Goal: Task Accomplishment & Management: Manage account settings

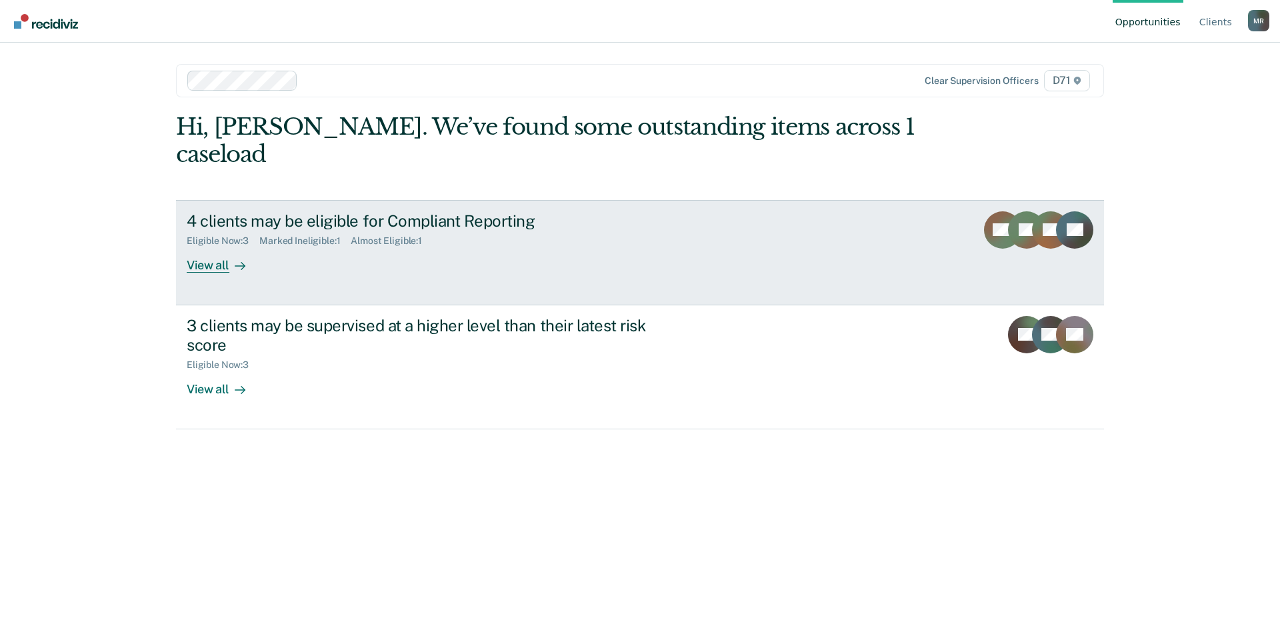
click at [215, 247] on div "View all" at bounding box center [224, 260] width 75 height 26
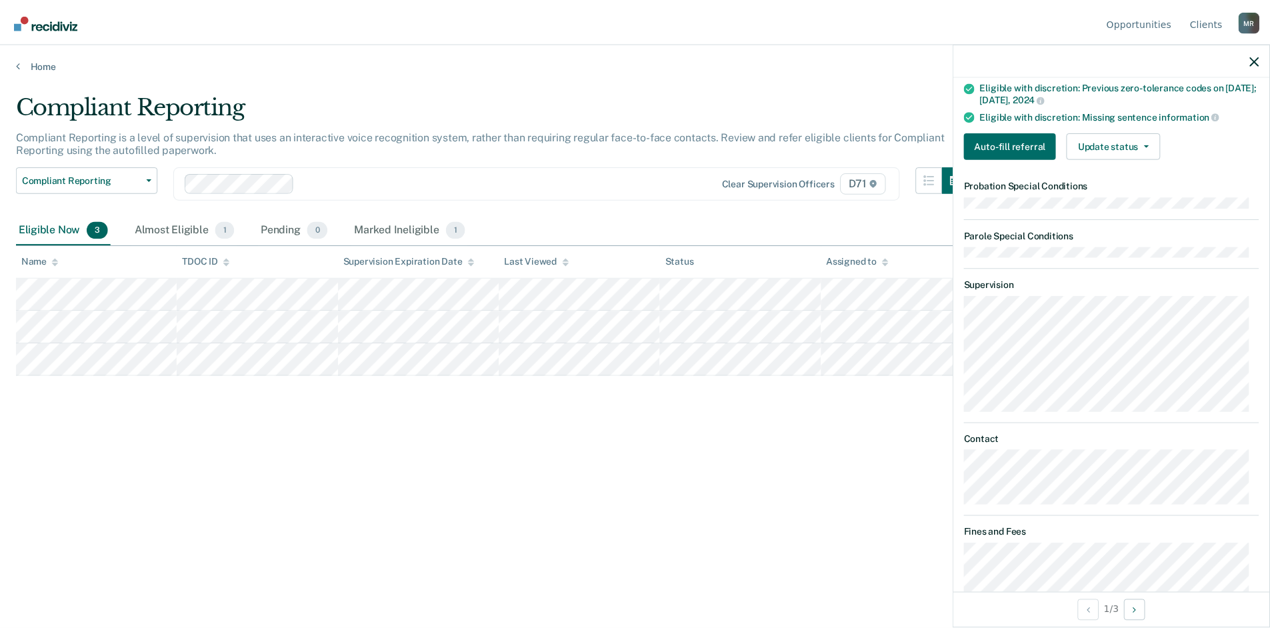
scroll to position [378, 0]
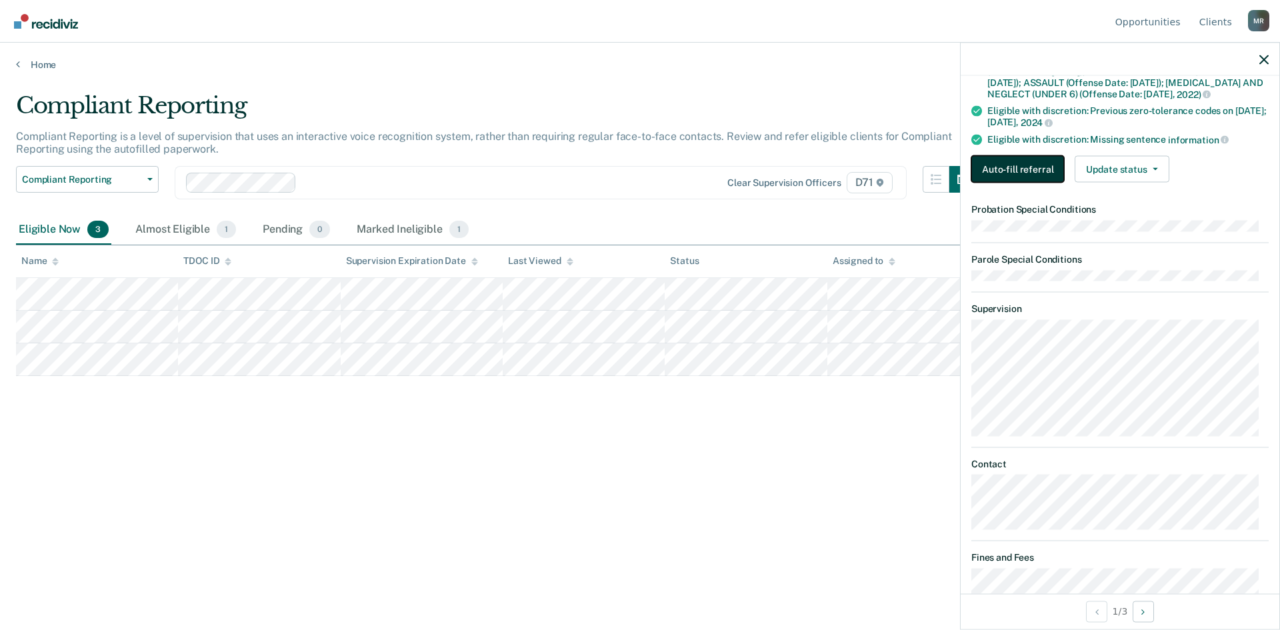
click at [1009, 177] on button "Auto-fill referral" at bounding box center [1017, 169] width 93 height 27
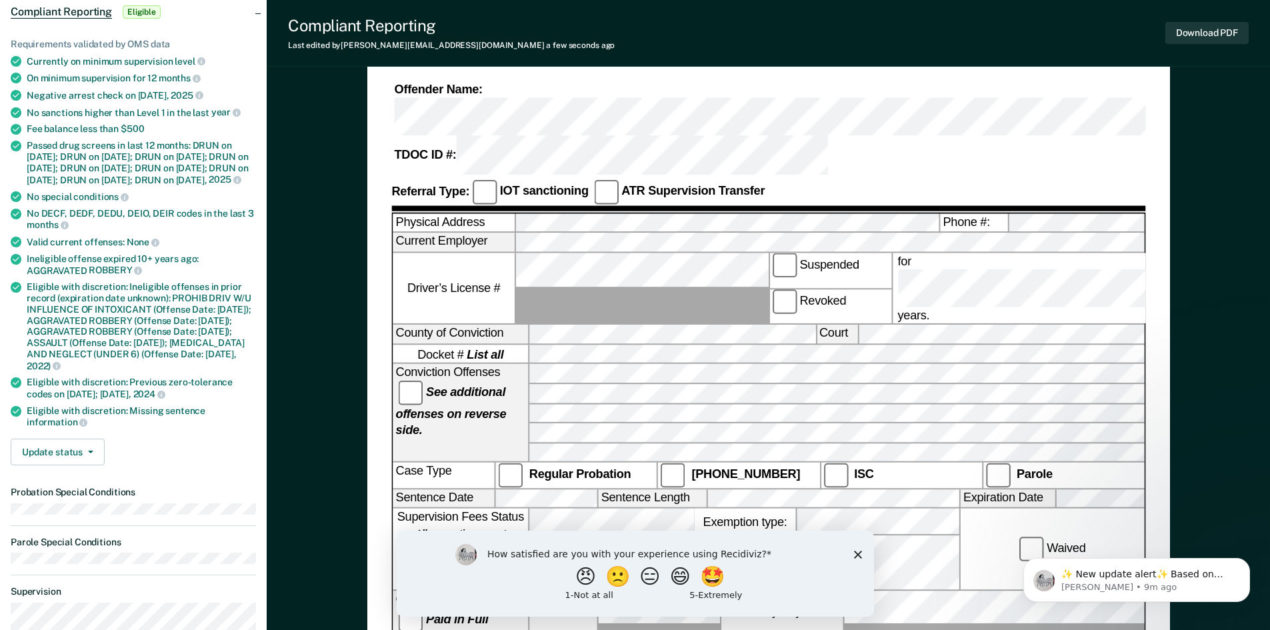
scroll to position [133, 0]
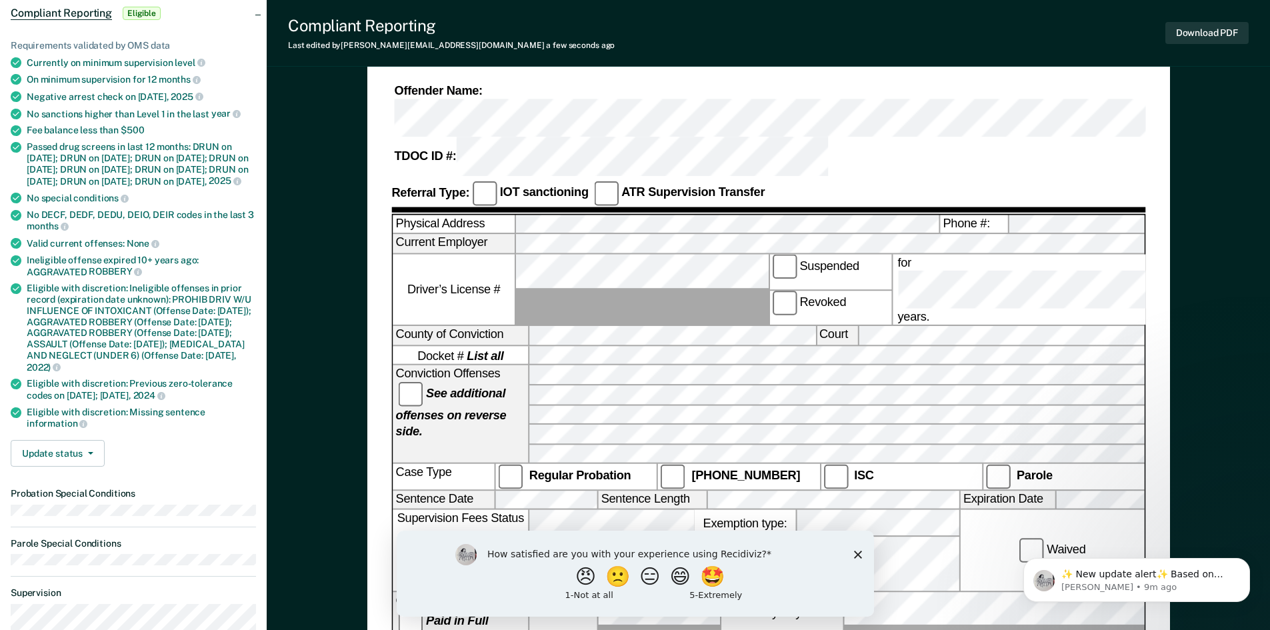
click at [999, 88] on div "Offender Name: TDOC ID #:" at bounding box center [768, 129] width 754 height 93
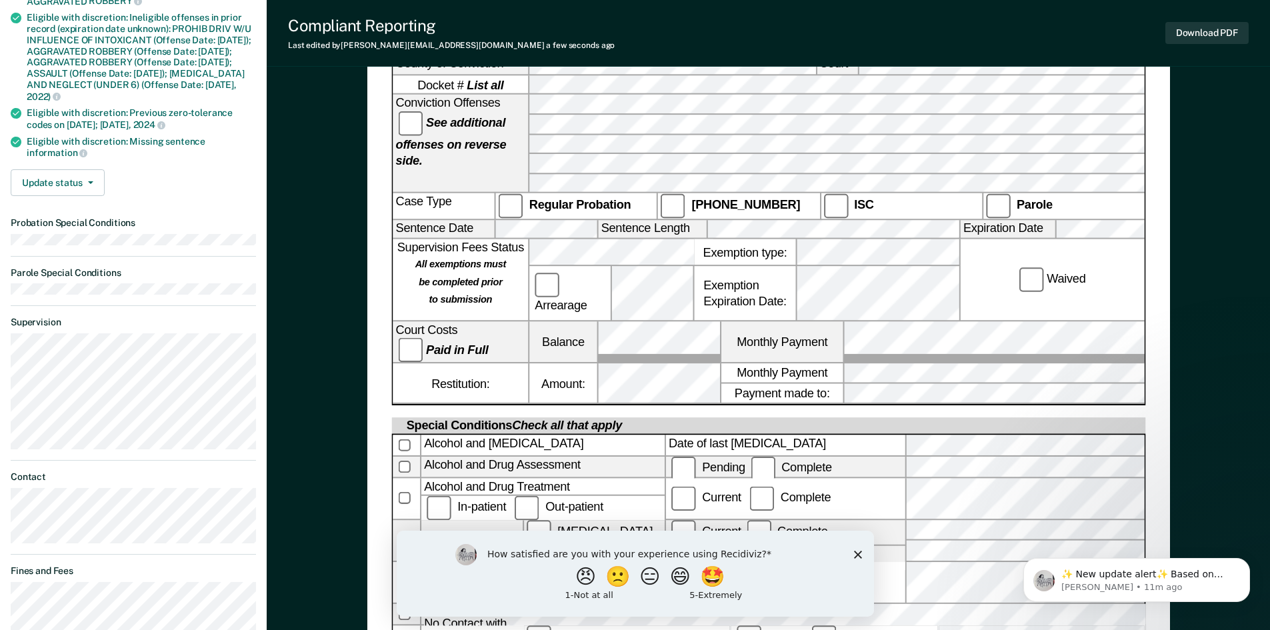
scroll to position [631, 0]
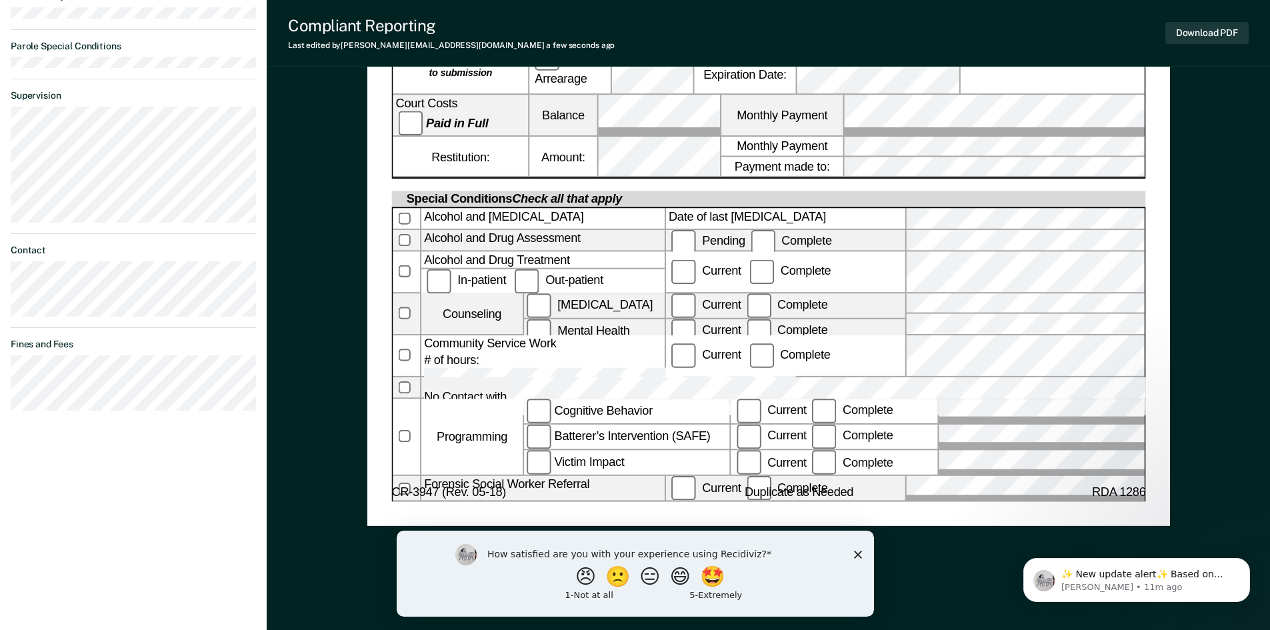
click at [858, 551] on icon "Close survey" at bounding box center [857, 554] width 8 height 8
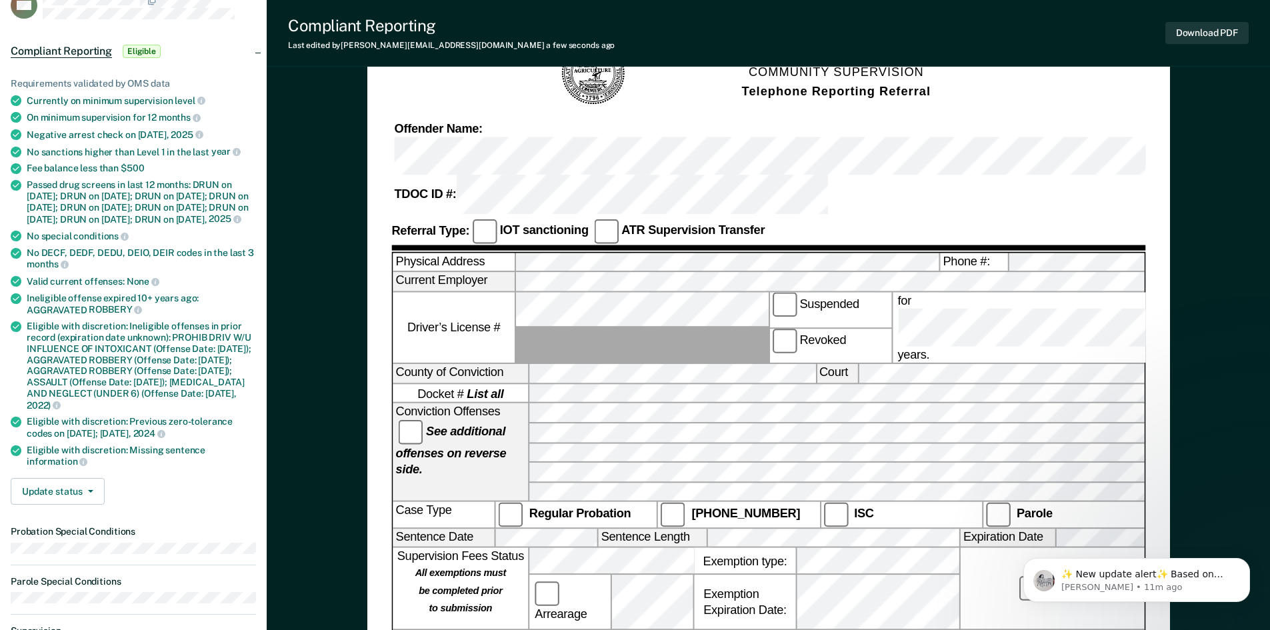
scroll to position [0, 0]
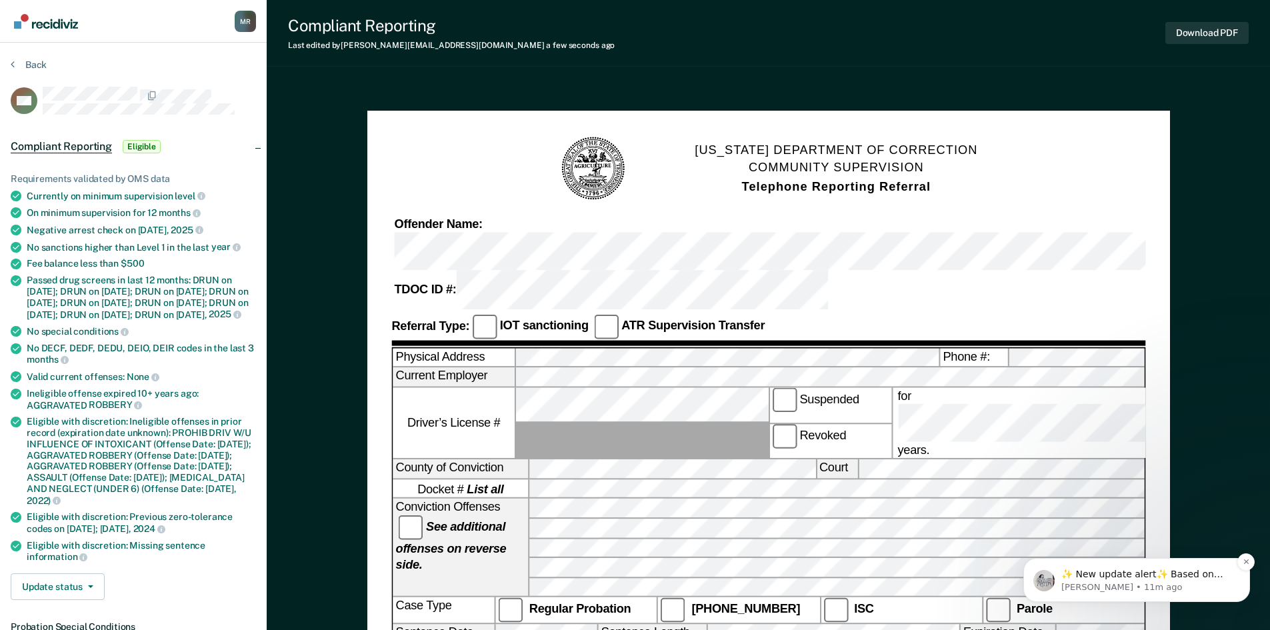
click at [1220, 588] on p "[PERSON_NAME] • 11m ago" at bounding box center [1147, 587] width 172 height 12
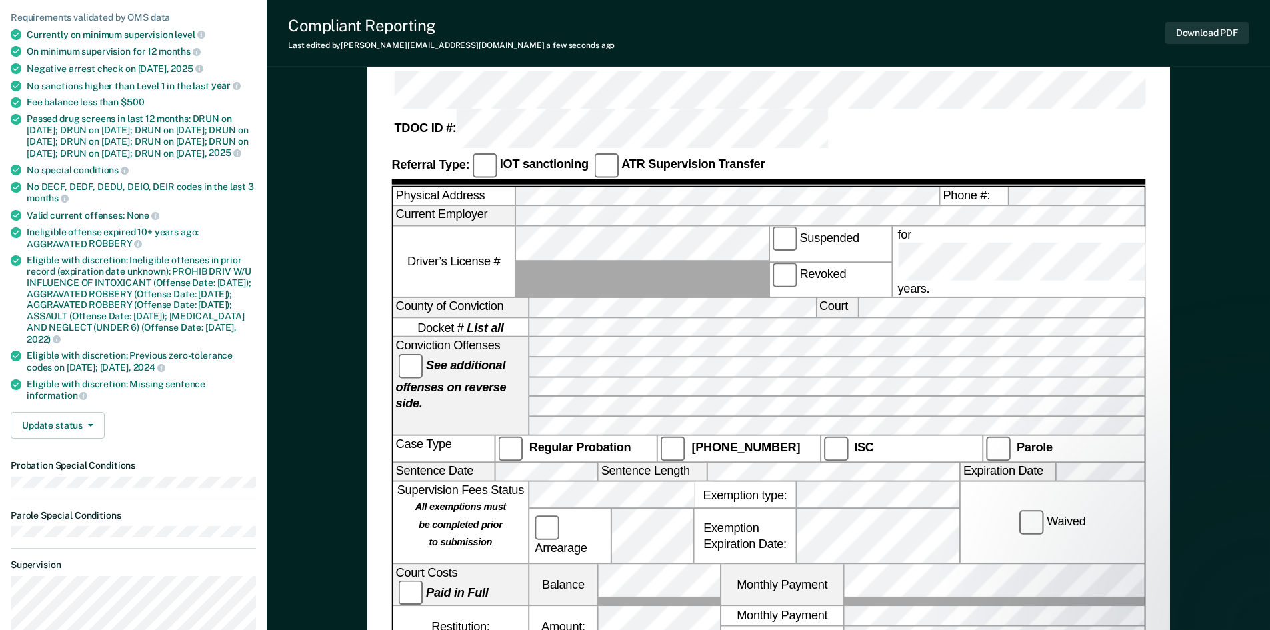
scroll to position [267, 0]
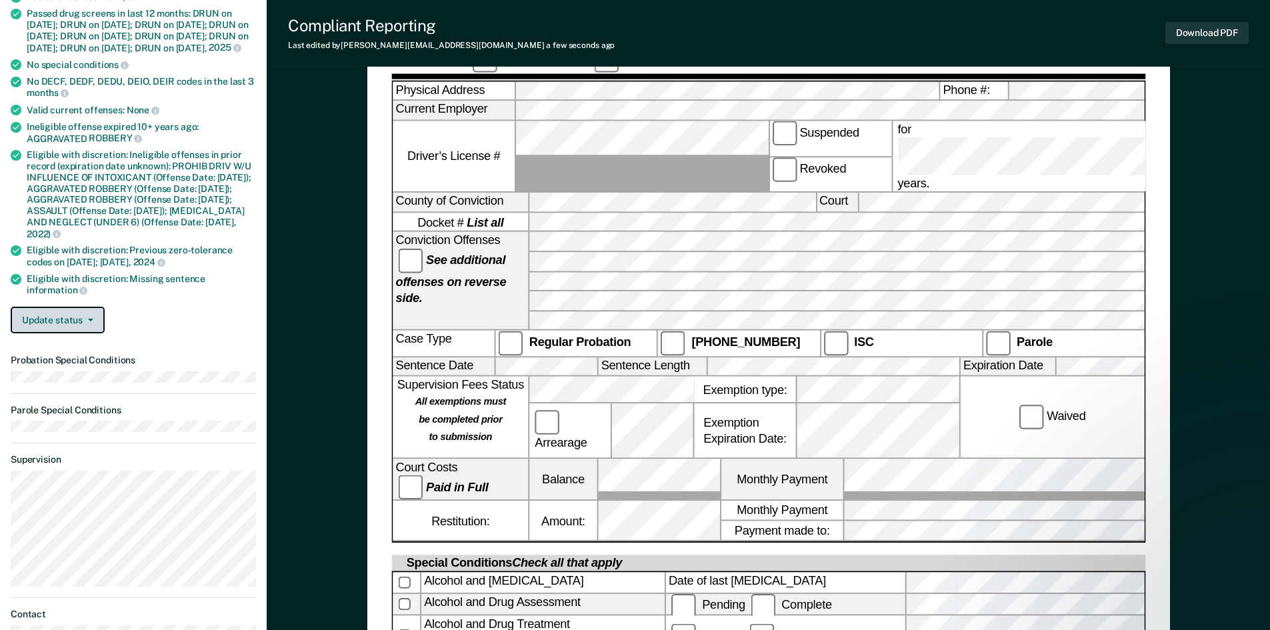
click at [82, 325] on button "Update status" at bounding box center [58, 320] width 94 height 27
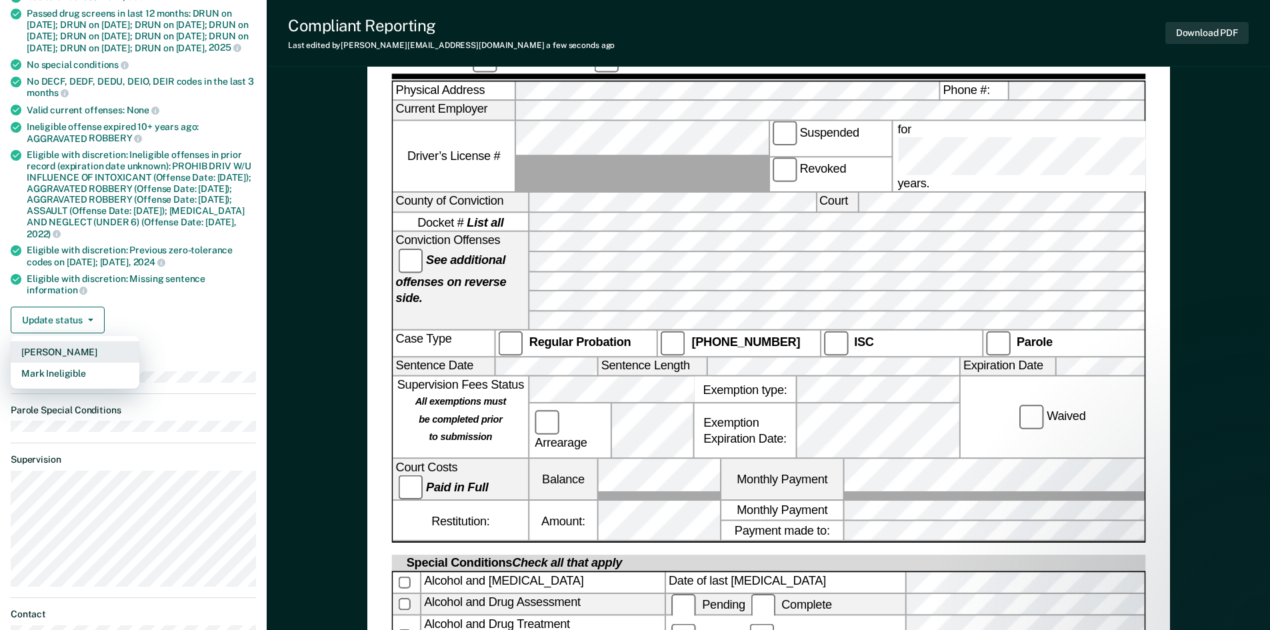
click at [119, 360] on button "[PERSON_NAME]" at bounding box center [75, 351] width 129 height 21
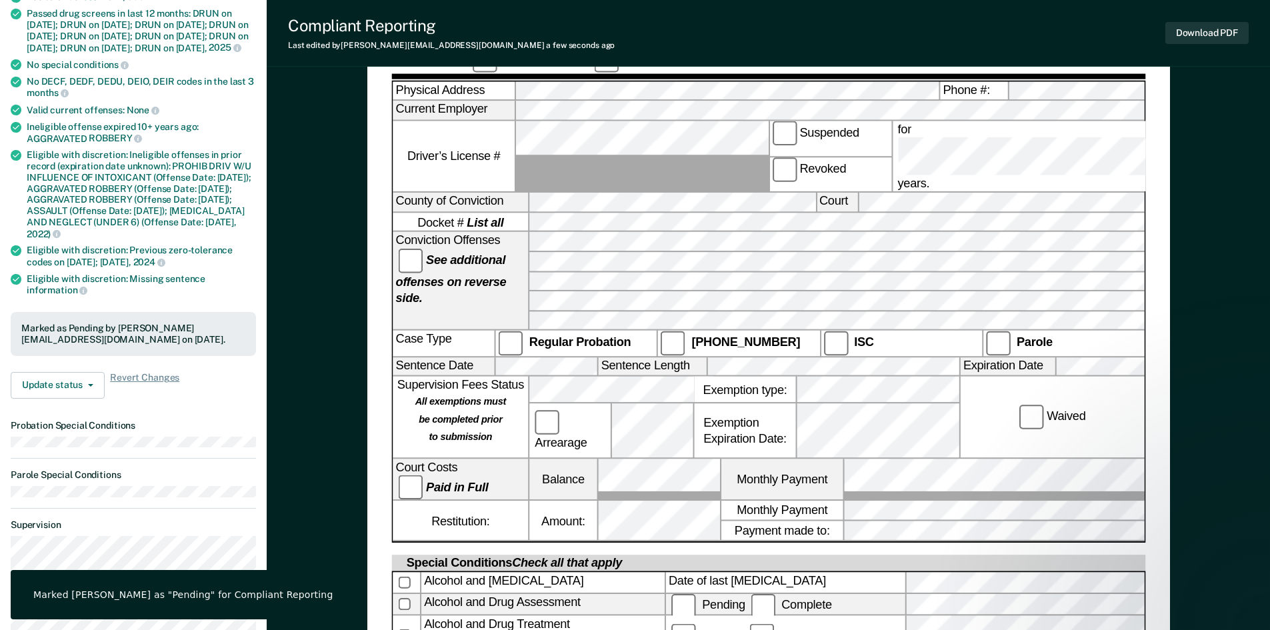
click at [259, 285] on div "Requirements validated by OMS data Currently on minimum supervision level On mi…" at bounding box center [133, 147] width 267 height 524
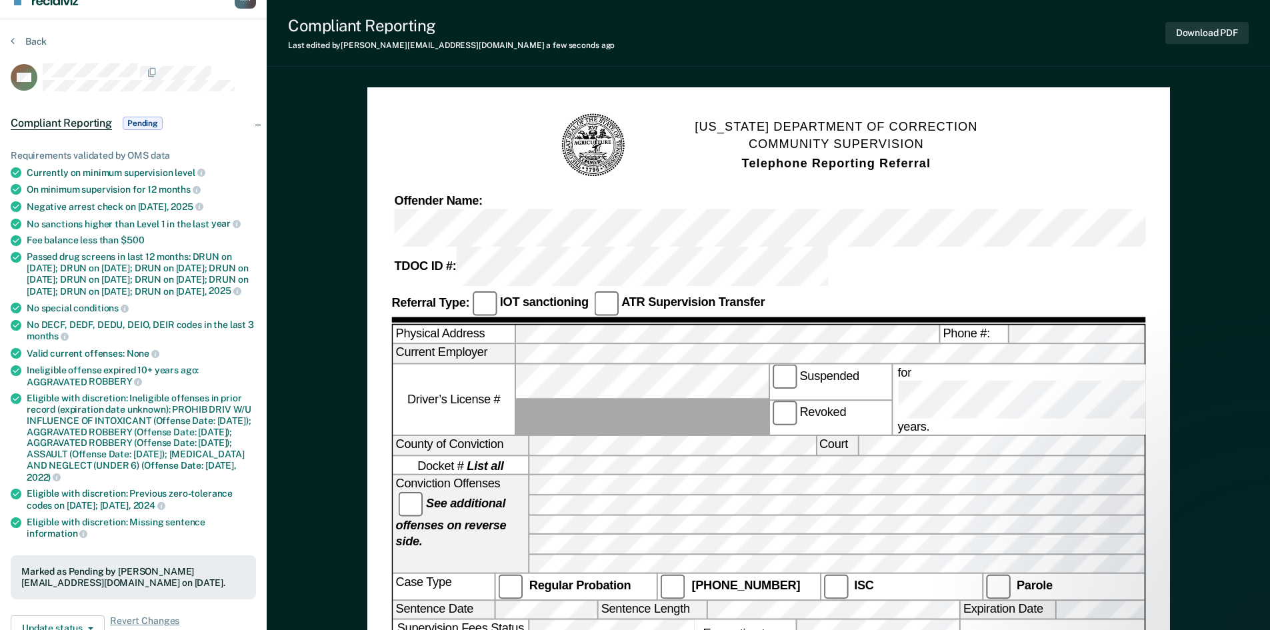
scroll to position [0, 0]
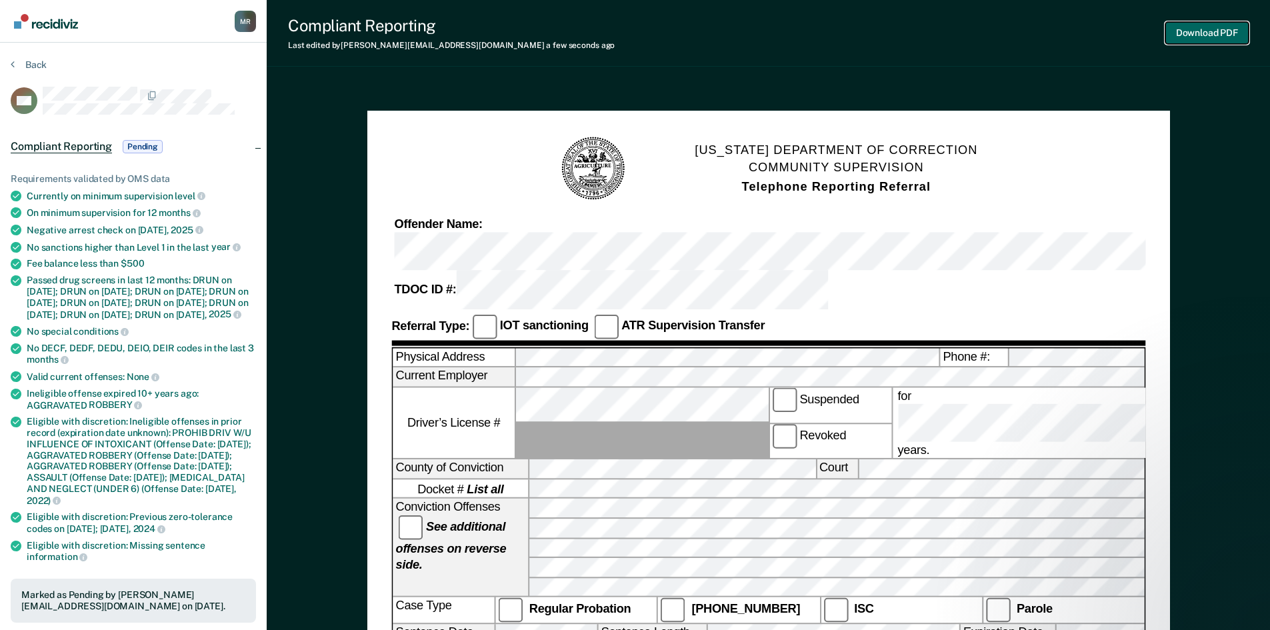
click at [1190, 37] on button "Download PDF" at bounding box center [1206, 33] width 83 height 22
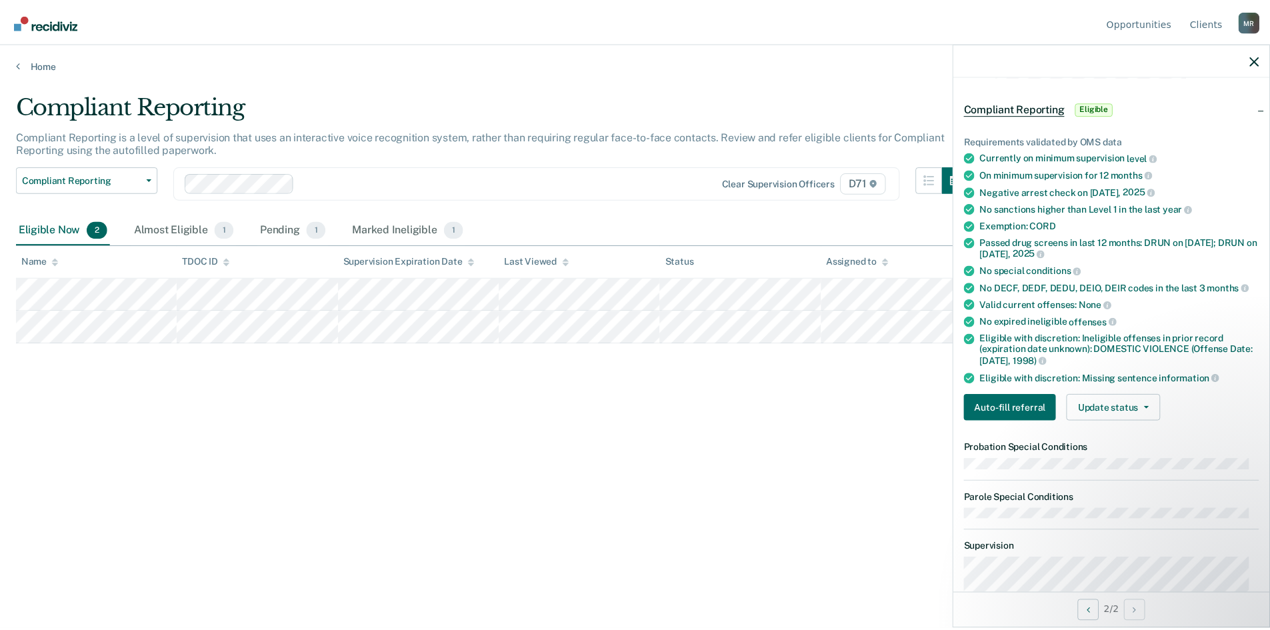
scroll to position [67, 0]
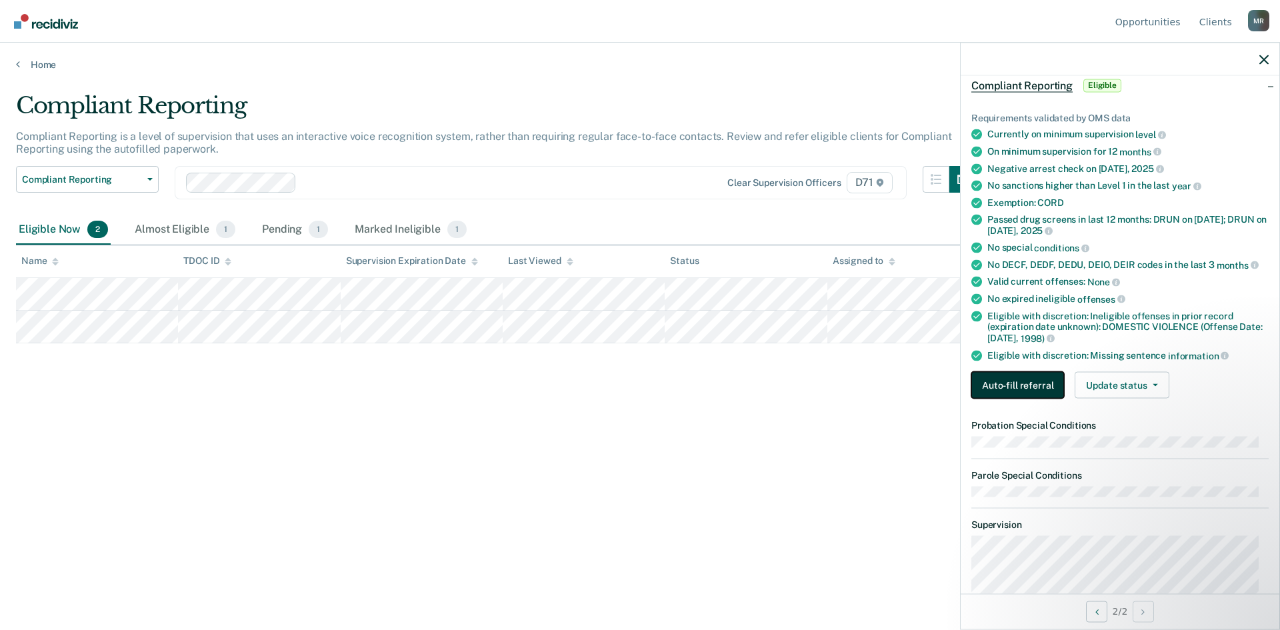
click at [1040, 384] on button "Auto-fill referral" at bounding box center [1017, 385] width 93 height 27
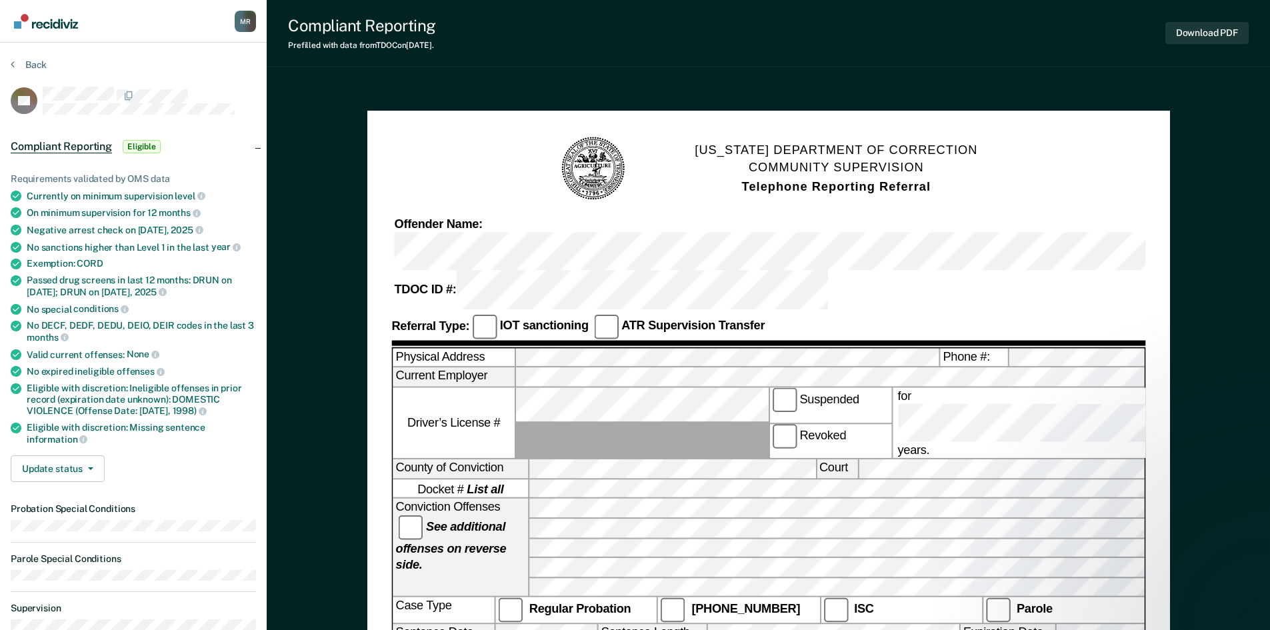
click at [1193, 17] on div "Download PDF" at bounding box center [1206, 33] width 83 height 34
click at [1190, 34] on button "Download PDF" at bounding box center [1206, 33] width 83 height 22
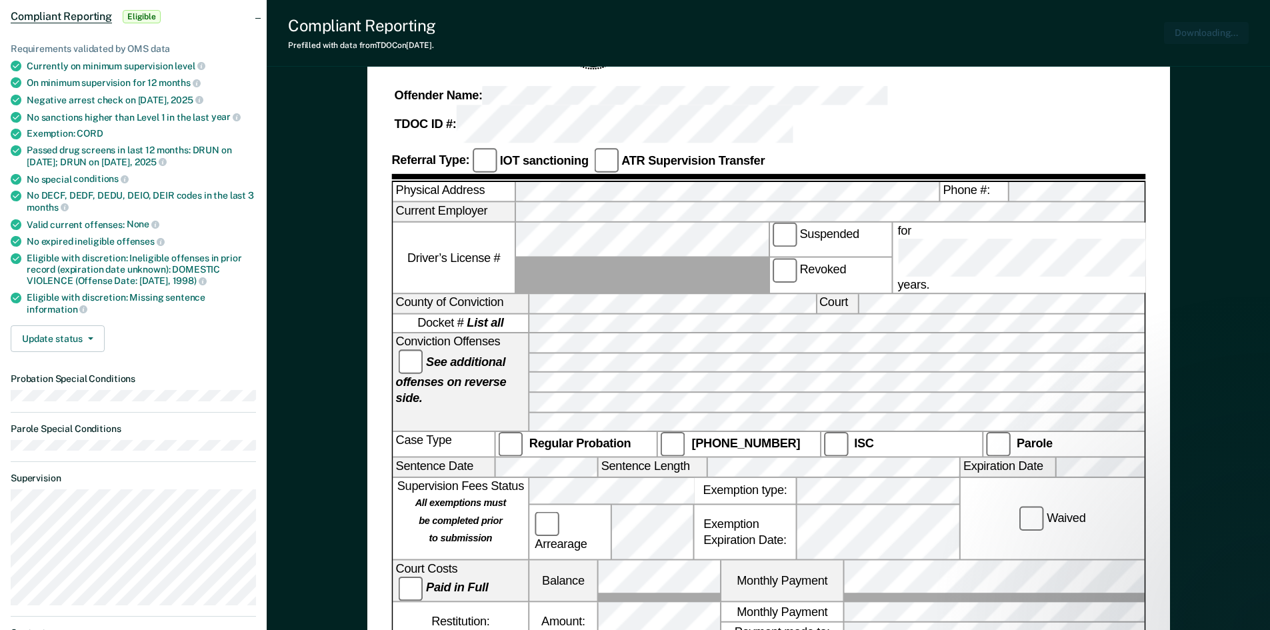
scroll to position [133, 0]
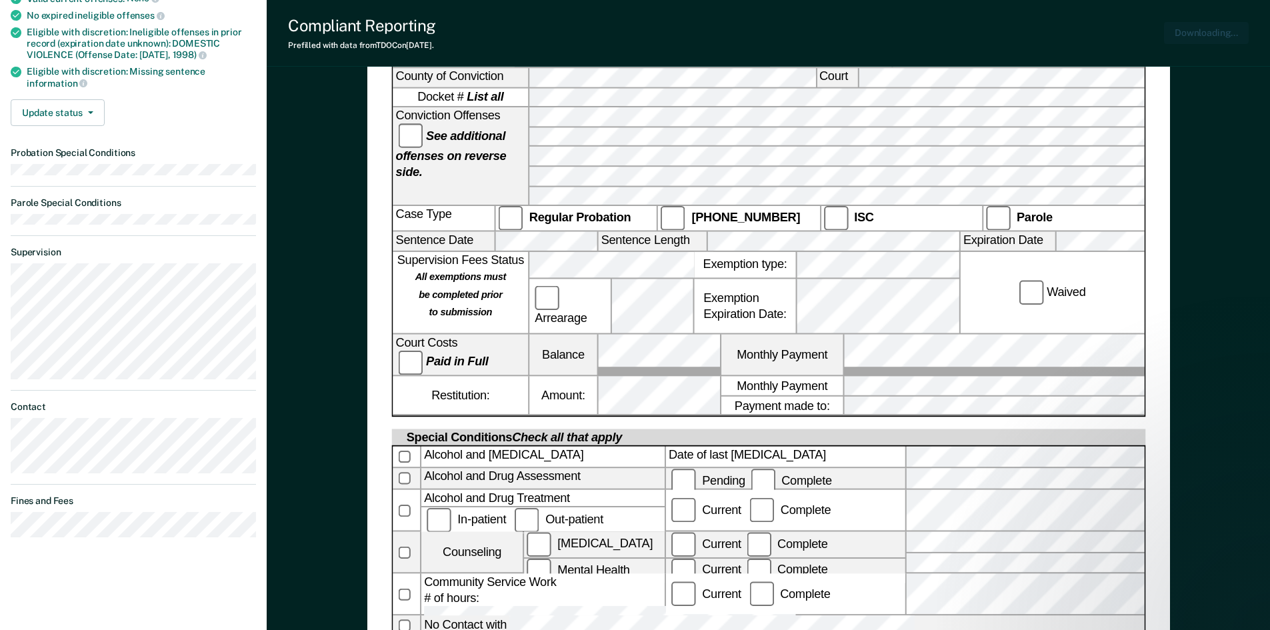
scroll to position [333, 0]
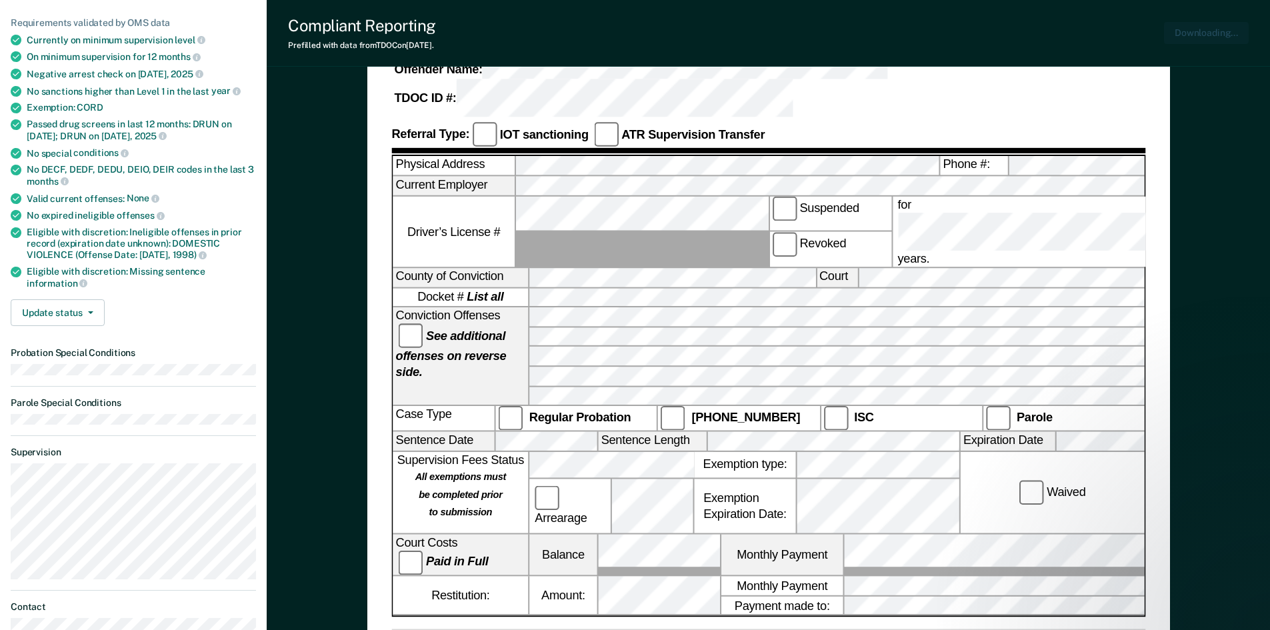
scroll to position [133, 0]
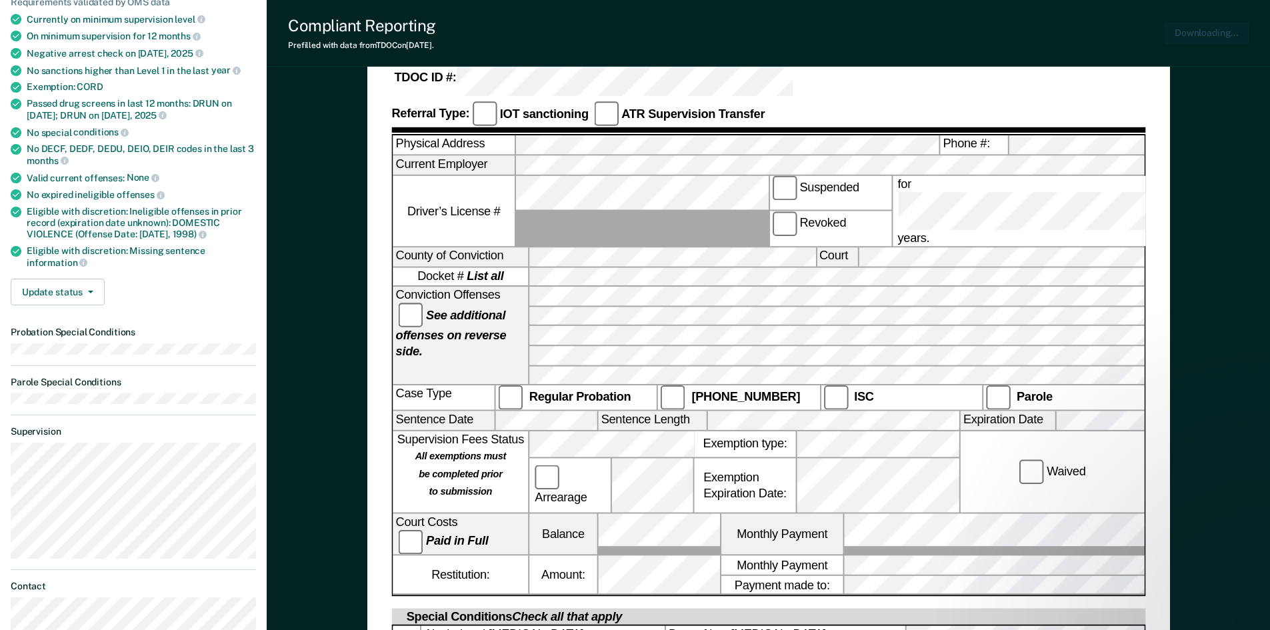
scroll to position [200, 0]
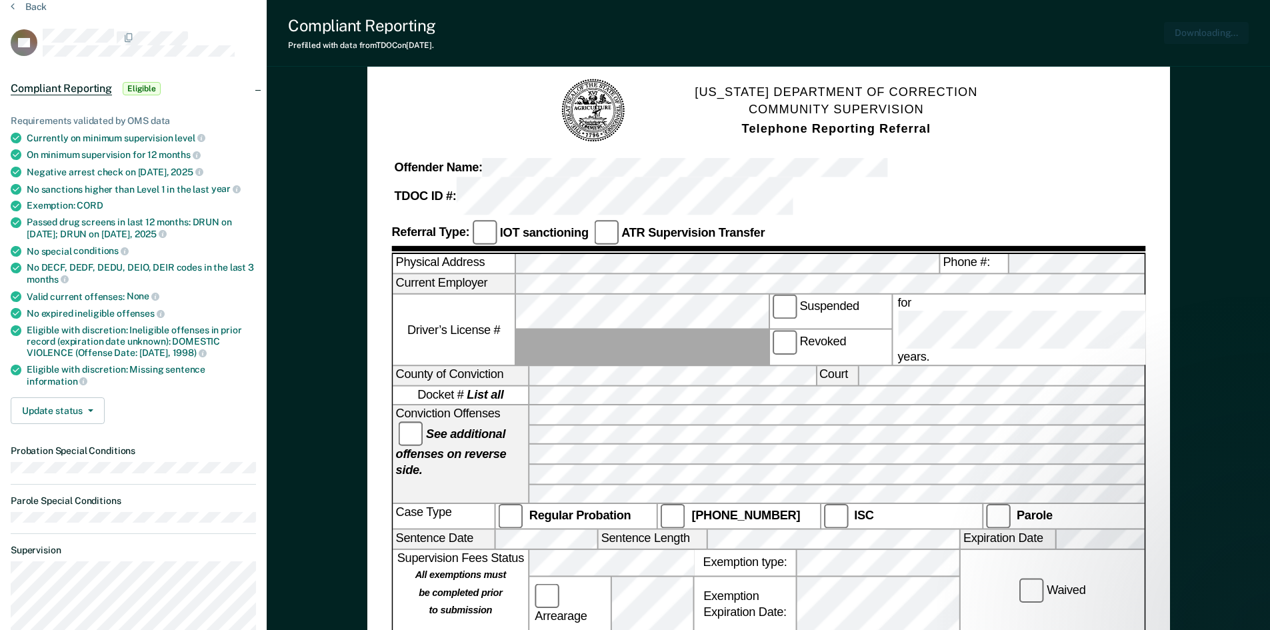
scroll to position [0, 0]
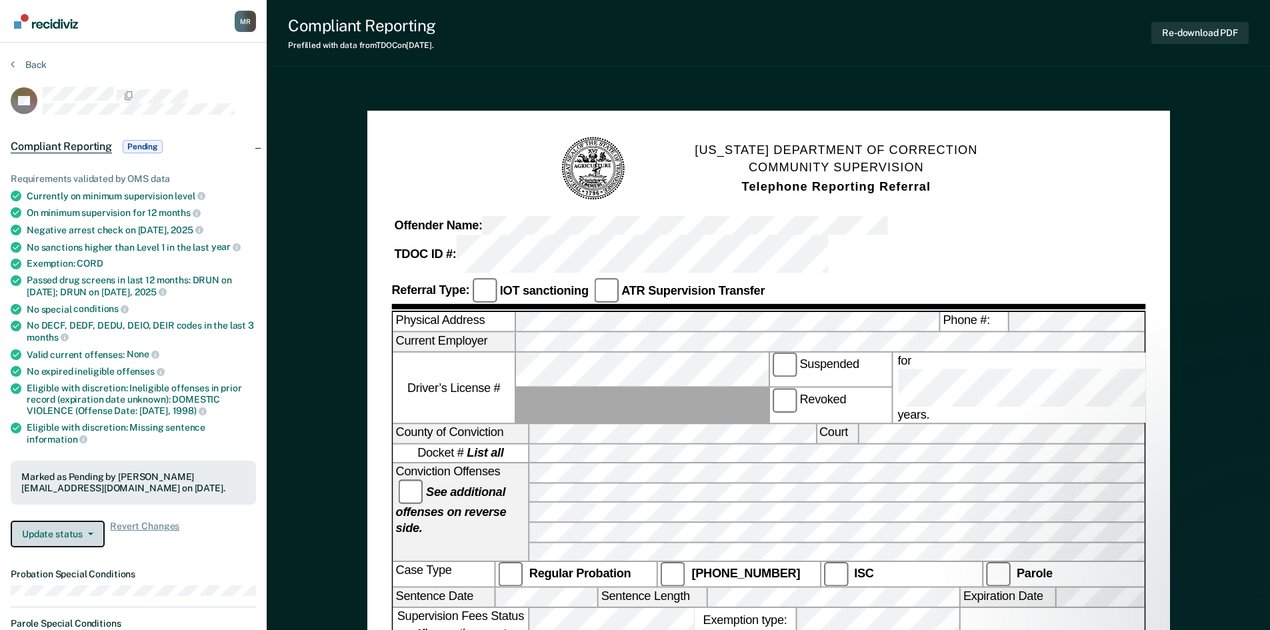
click at [84, 535] on button "Update status" at bounding box center [58, 534] width 94 height 27
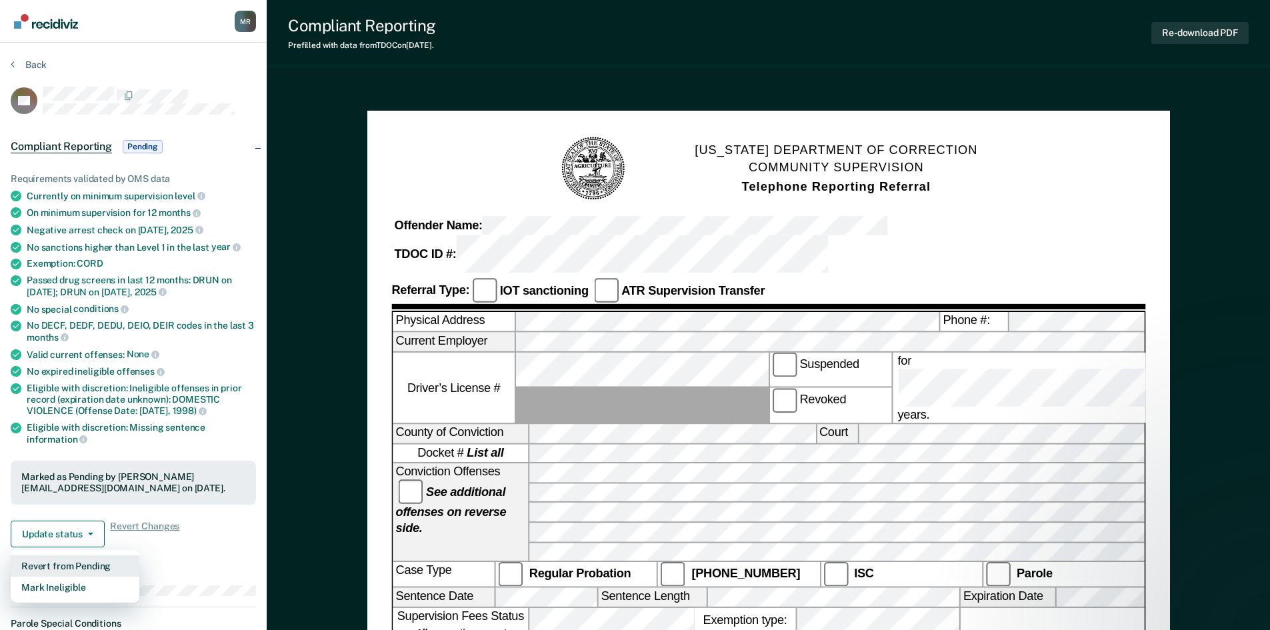
click at [87, 558] on button "Revert from Pending" at bounding box center [75, 565] width 129 height 21
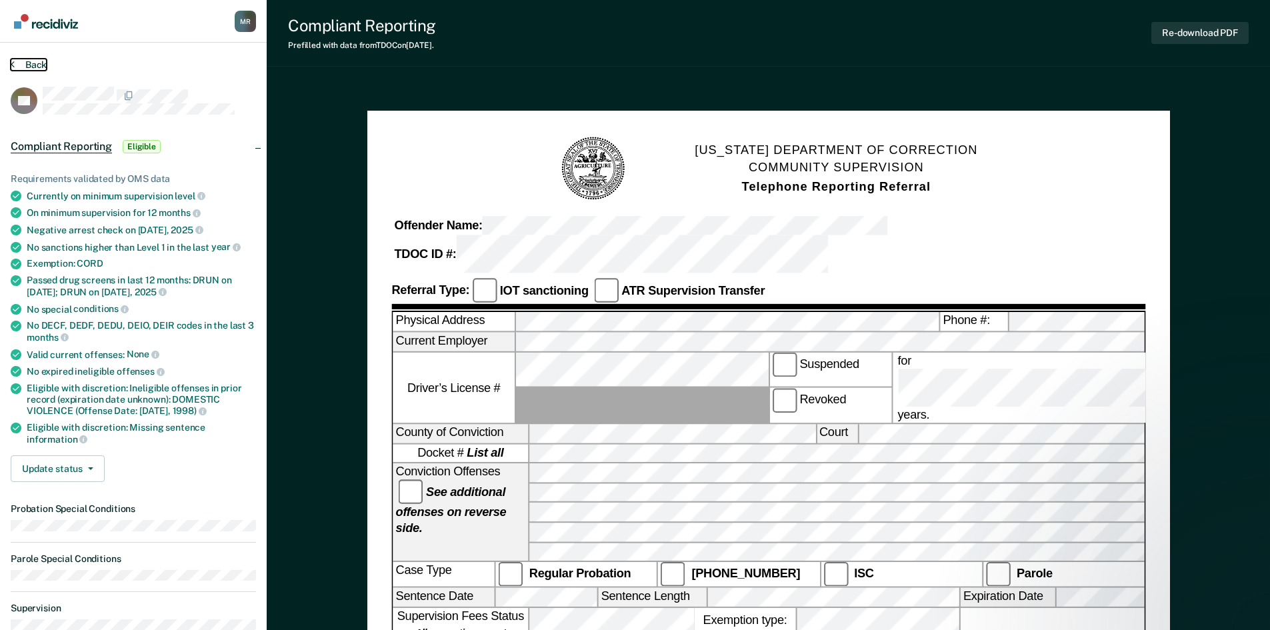
click at [11, 65] on icon at bounding box center [13, 64] width 4 height 11
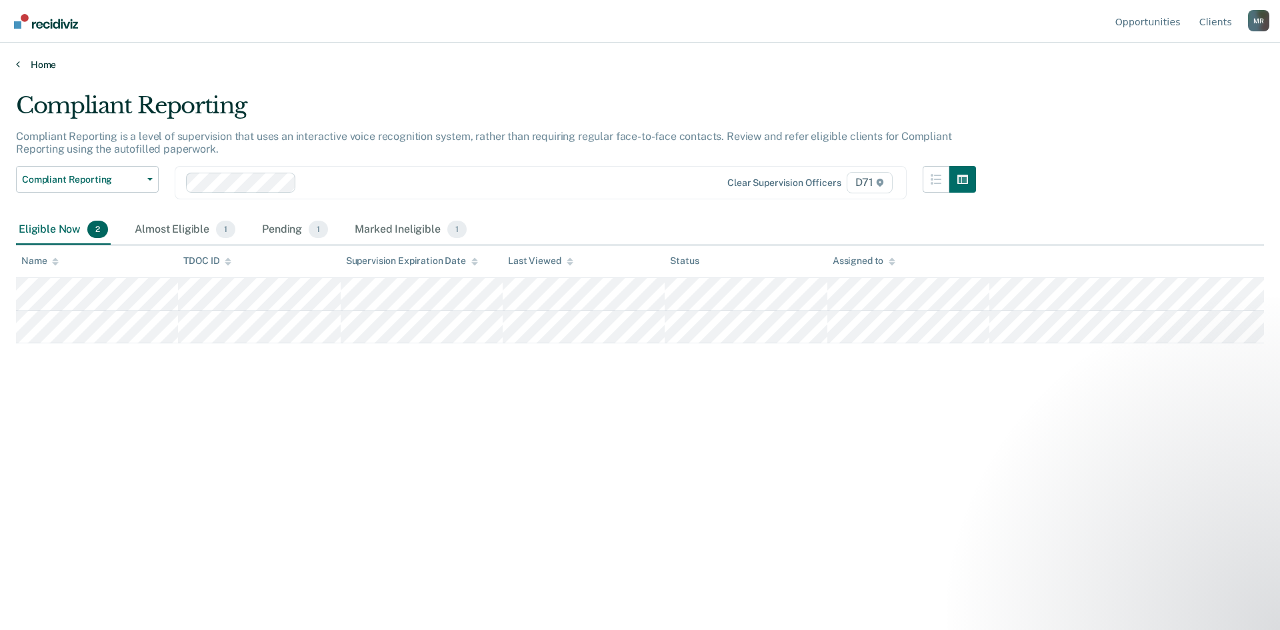
click at [19, 67] on icon at bounding box center [18, 64] width 4 height 11
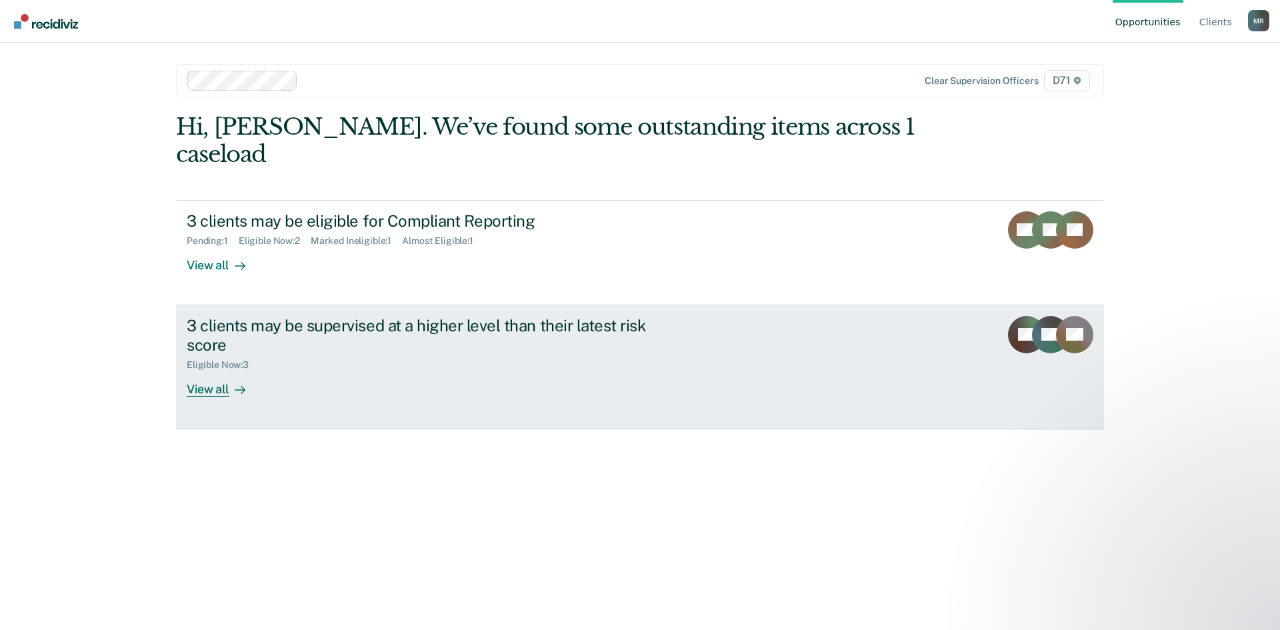
click at [217, 371] on div "View all" at bounding box center [224, 384] width 75 height 26
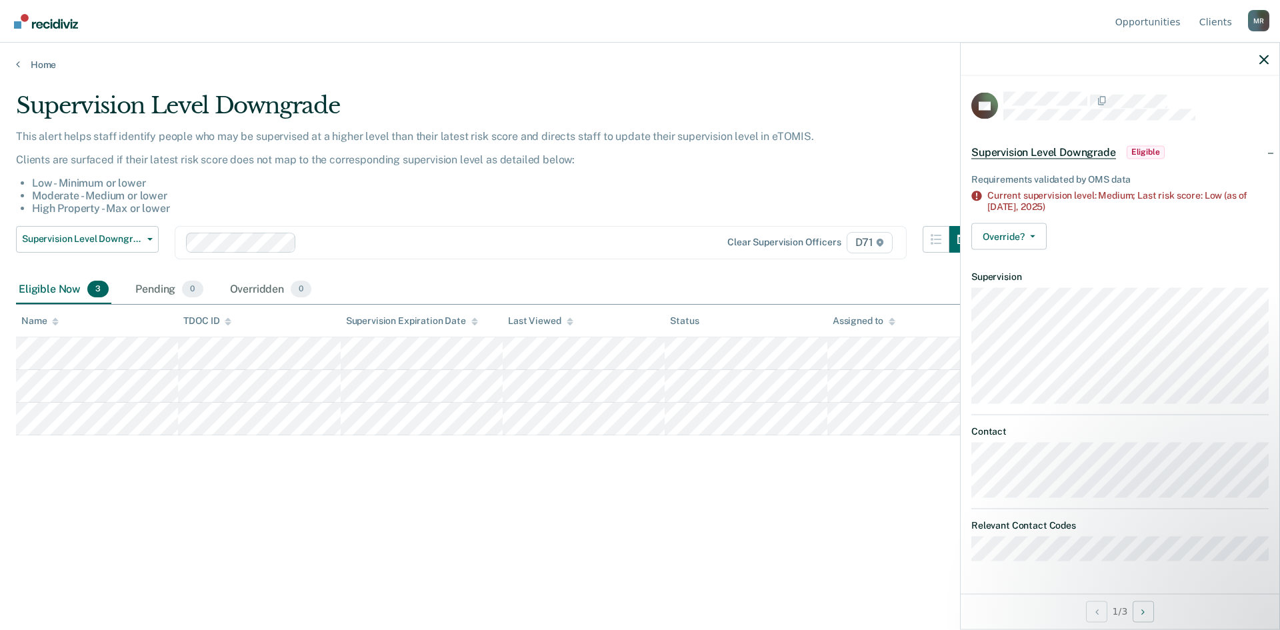
click at [359, 189] on li "Moderate - Medium or lower" at bounding box center [504, 195] width 944 height 13
click at [1031, 239] on button "Override?" at bounding box center [1008, 236] width 75 height 27
click at [1140, 238] on div "Override? [PERSON_NAME] Mark Overridden" at bounding box center [1119, 236] width 297 height 27
click at [871, 68] on link "Home" at bounding box center [640, 65] width 1248 height 12
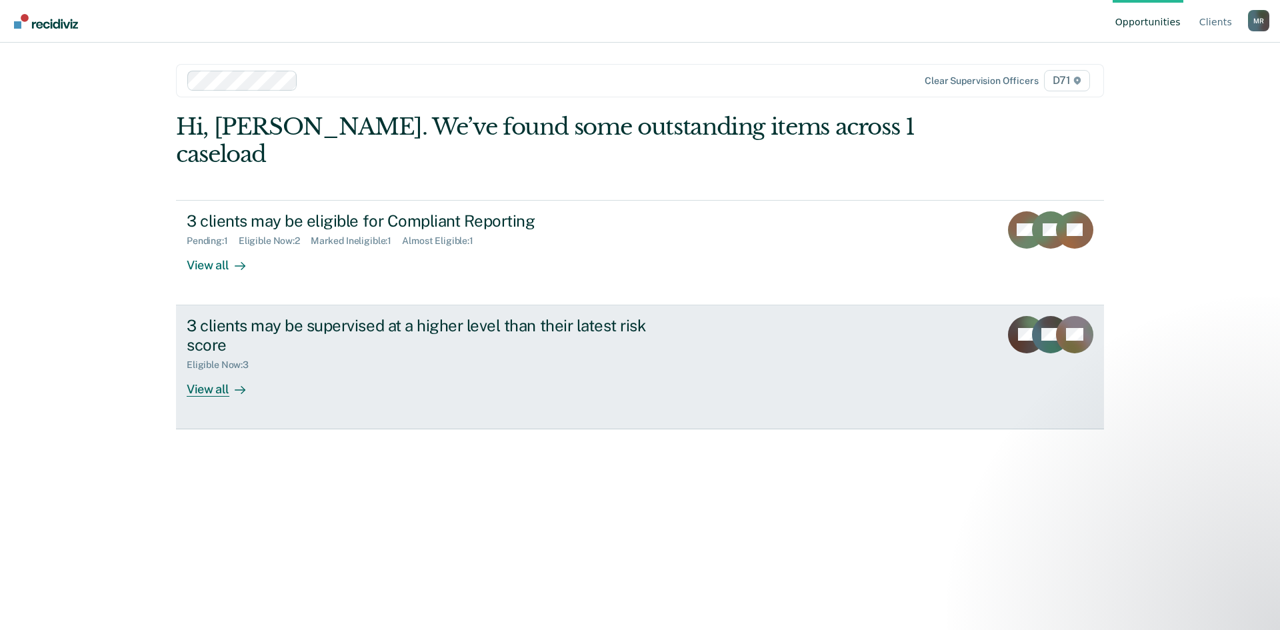
click at [558, 354] on div "Eligible Now : 3" at bounding box center [421, 362] width 468 height 17
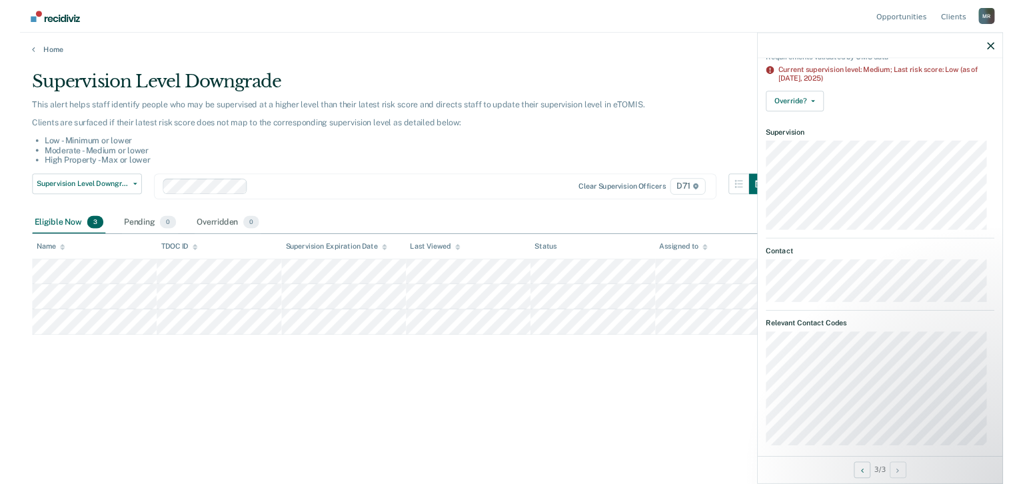
scroll to position [104, 0]
